Goal: Transaction & Acquisition: Register for event/course

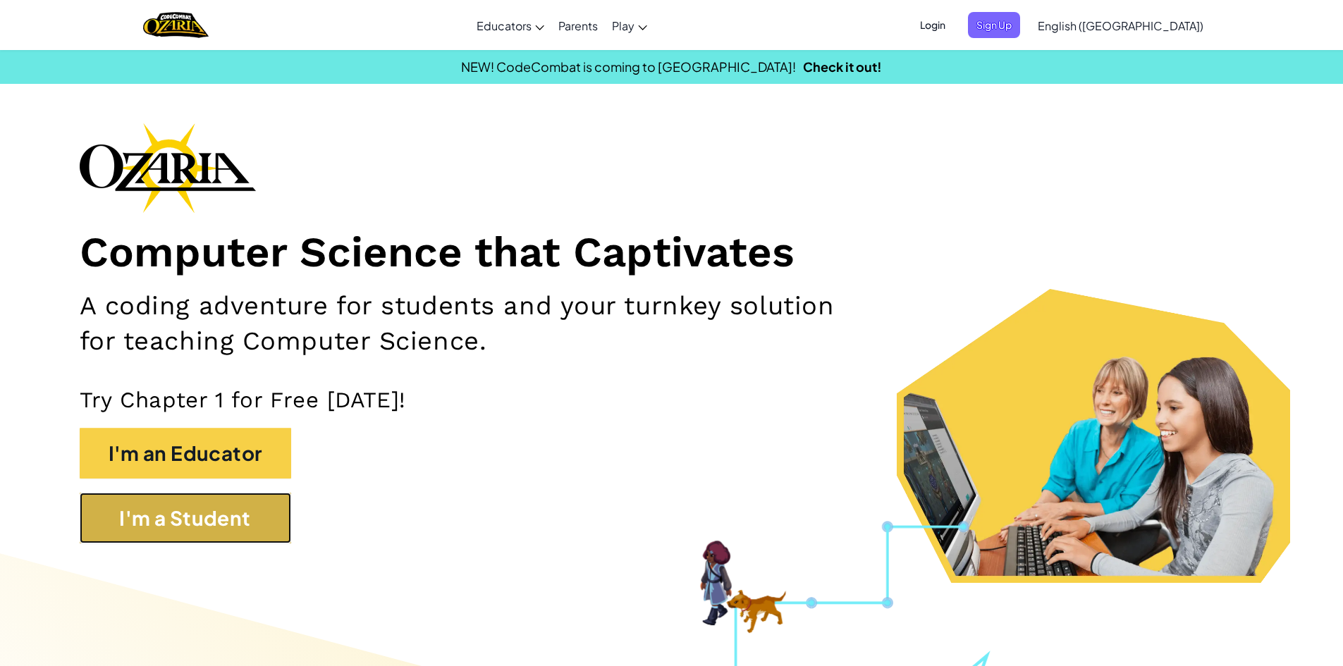
click at [212, 505] on button "I'm a Student" at bounding box center [185, 518] width 211 height 51
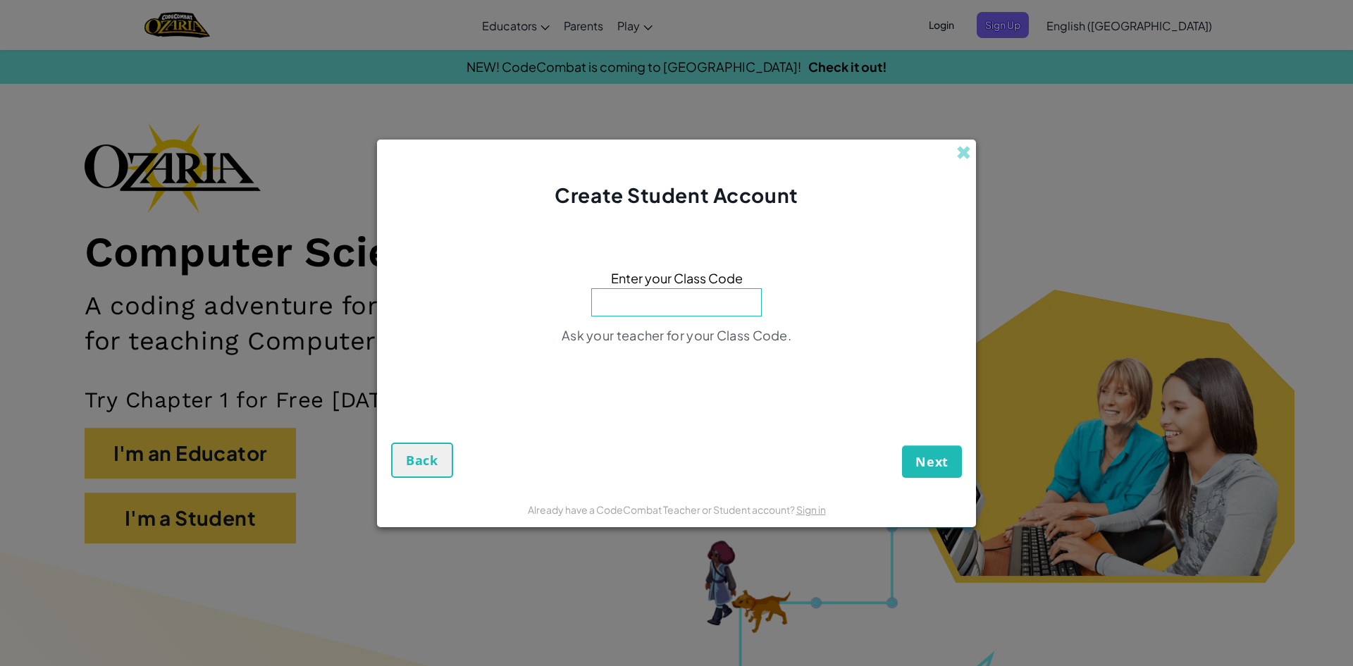
click at [687, 296] on input at bounding box center [676, 302] width 171 height 28
click at [685, 298] on input at bounding box center [676, 302] width 171 height 28
type input "BathHidePlay"
click at [928, 460] on span "Next" at bounding box center [932, 461] width 33 height 17
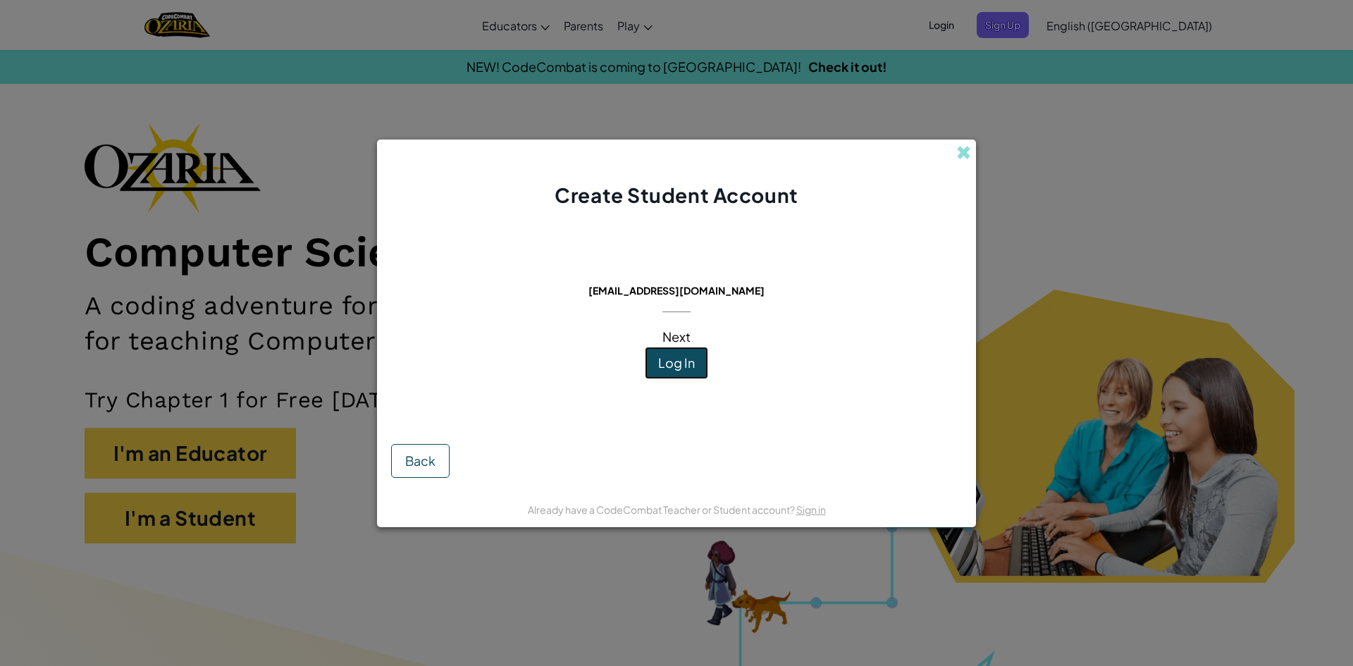
click at [702, 352] on button "Log In" at bounding box center [676, 363] width 63 height 32
